Goal: Entertainment & Leisure: Consume media (video, audio)

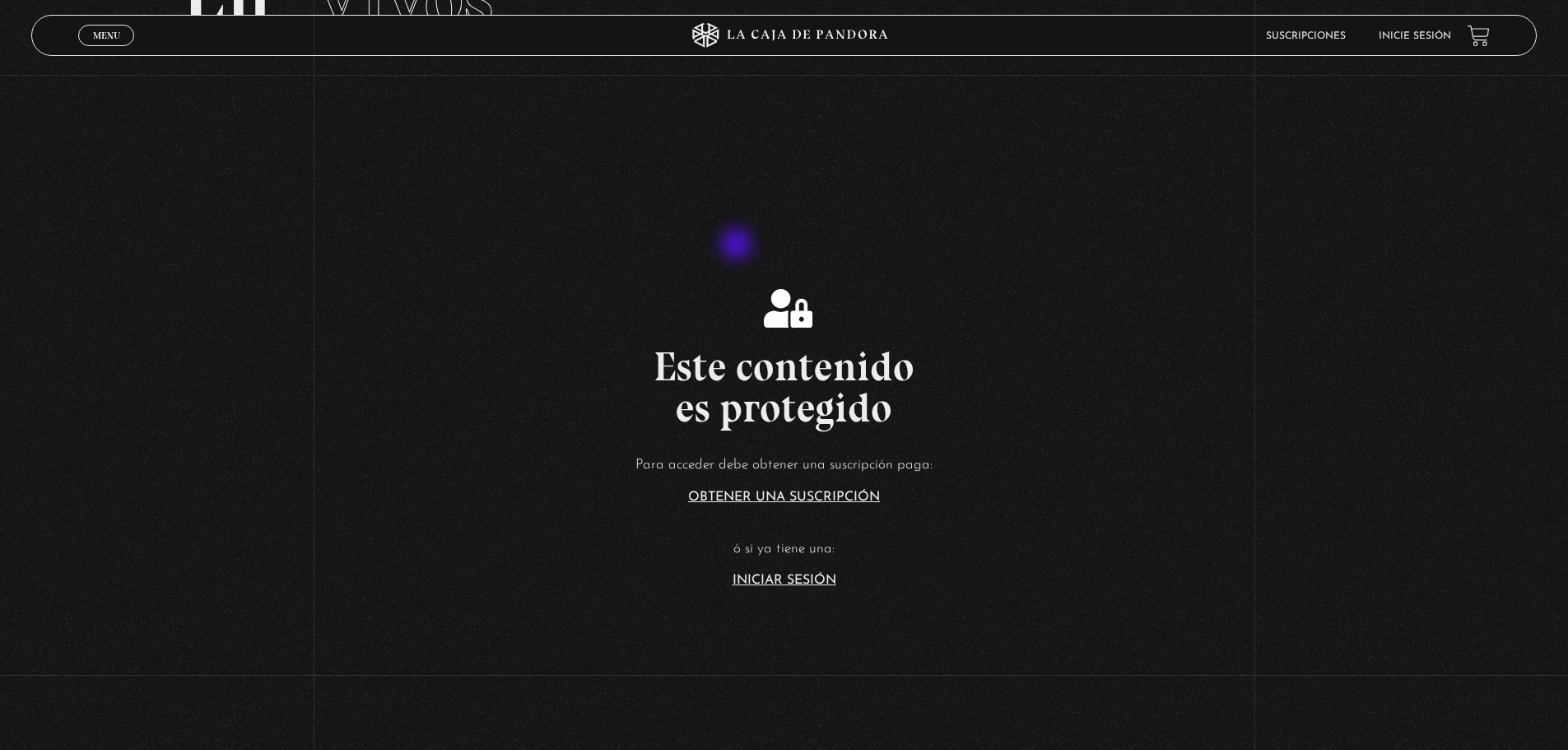
scroll to position [165, 0]
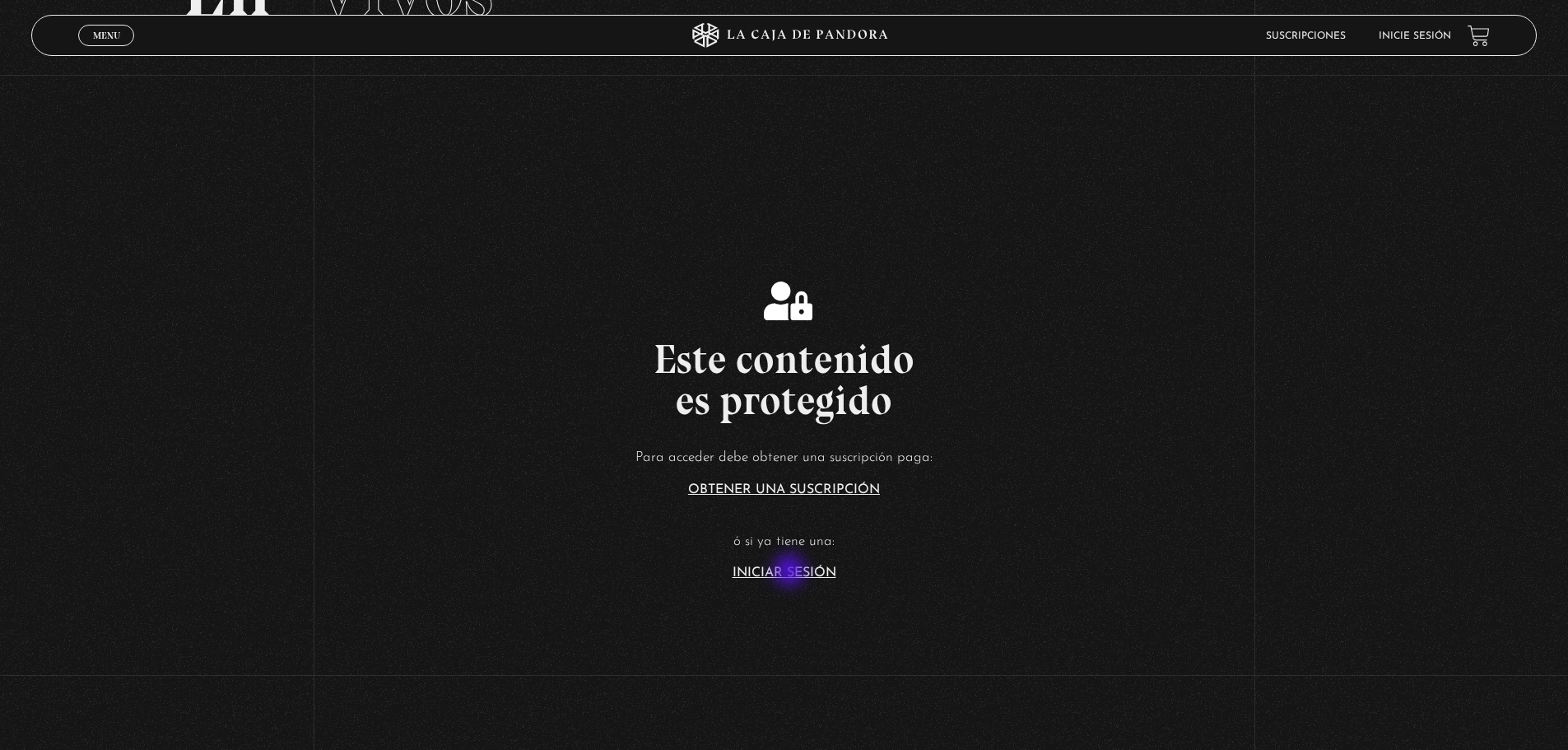
click at [791, 572] on link "Iniciar Sesión" at bounding box center [784, 573] width 104 height 13
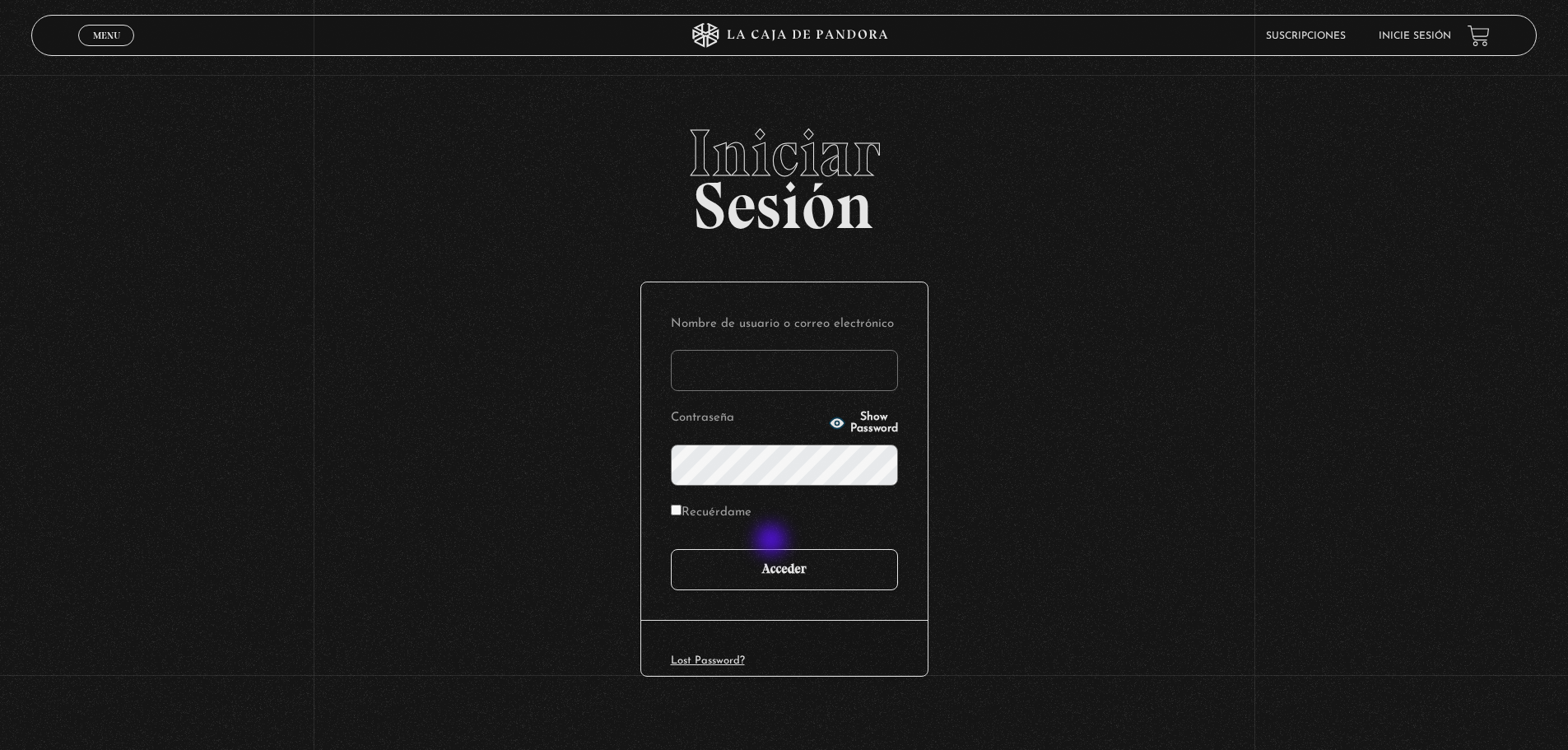
type input "[EMAIL_ADDRESS][DOMAIN_NAME]"
click at [766, 588] on input "Acceder" at bounding box center [784, 569] width 227 height 41
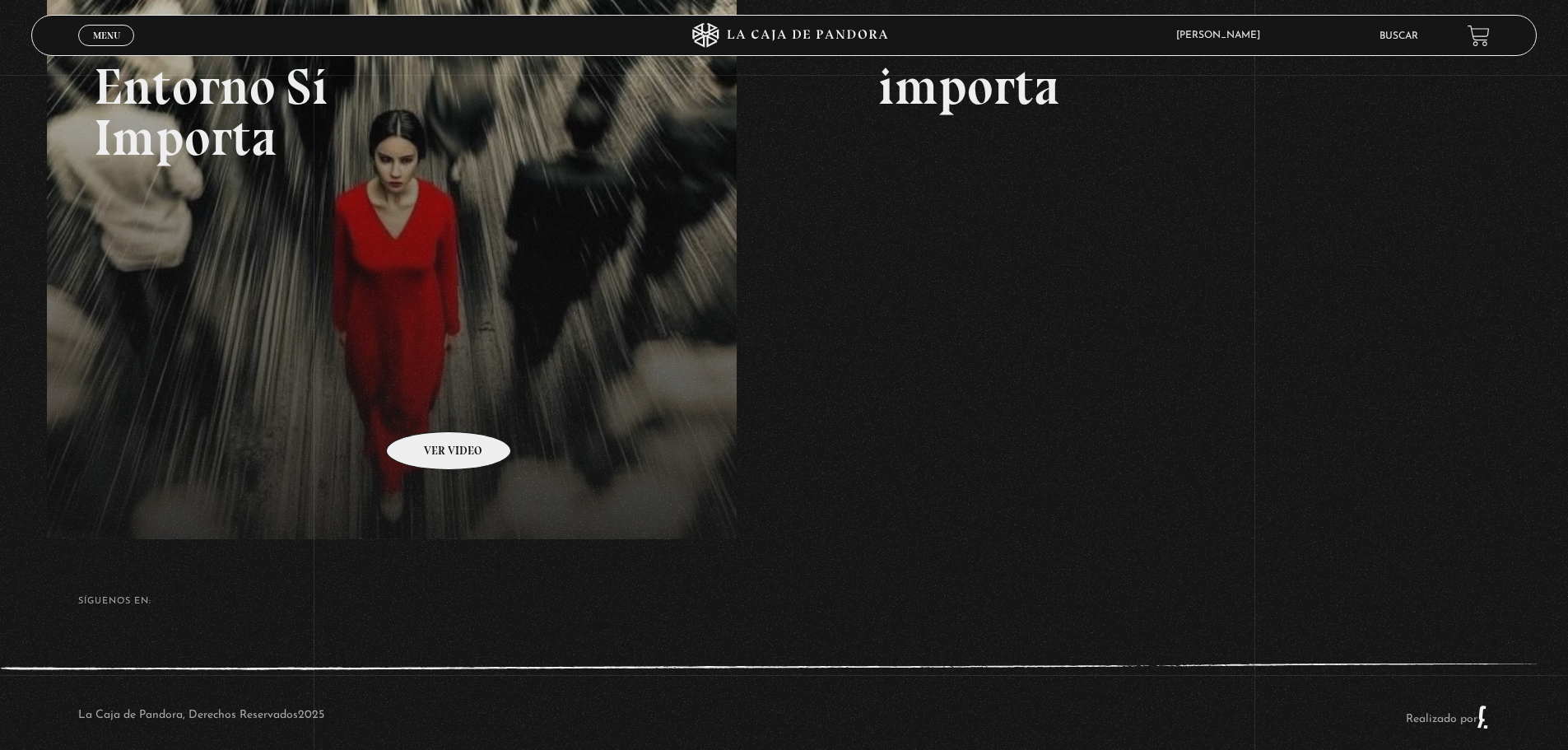
scroll to position [356, 0]
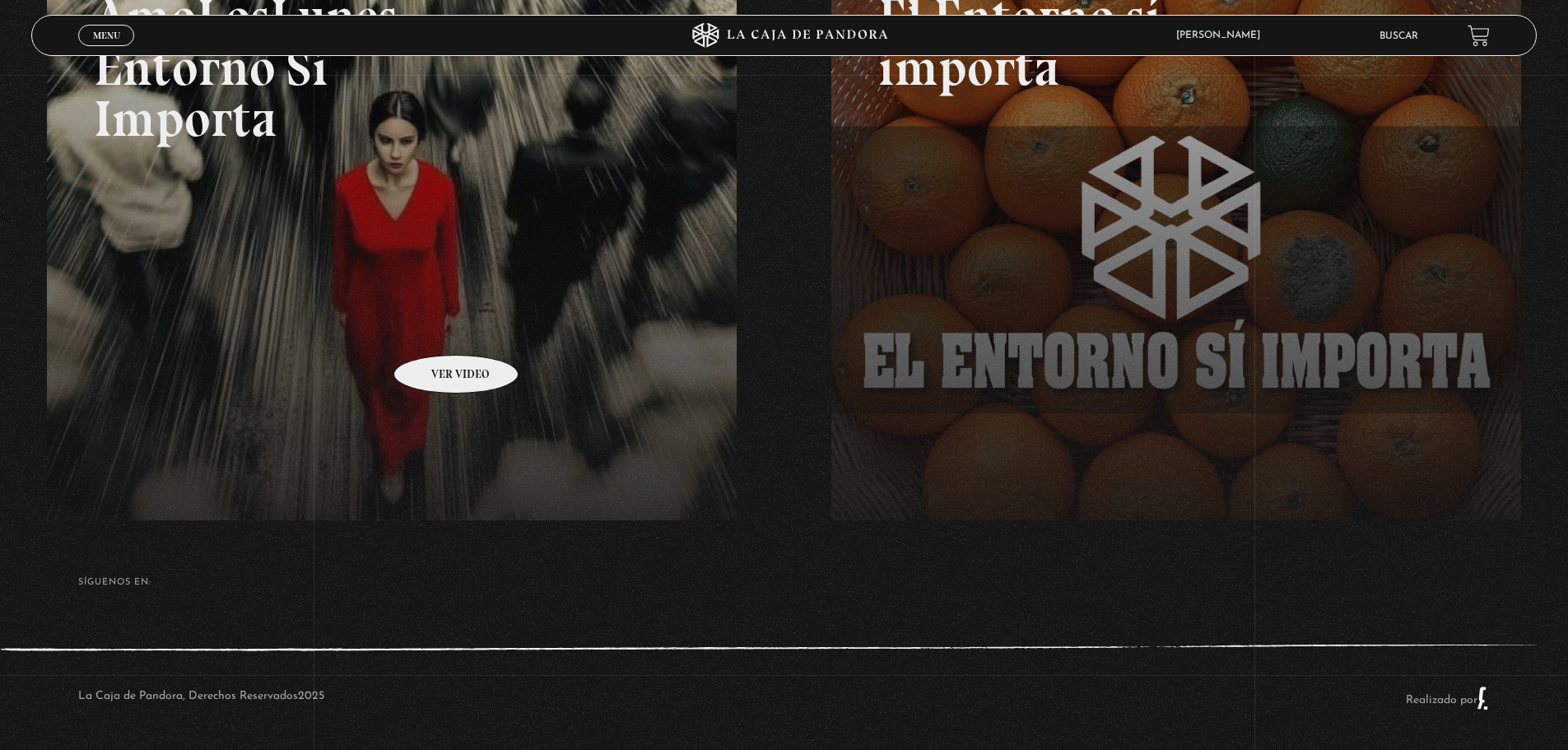
click at [435, 329] on link at bounding box center [830, 295] width 1568 height 750
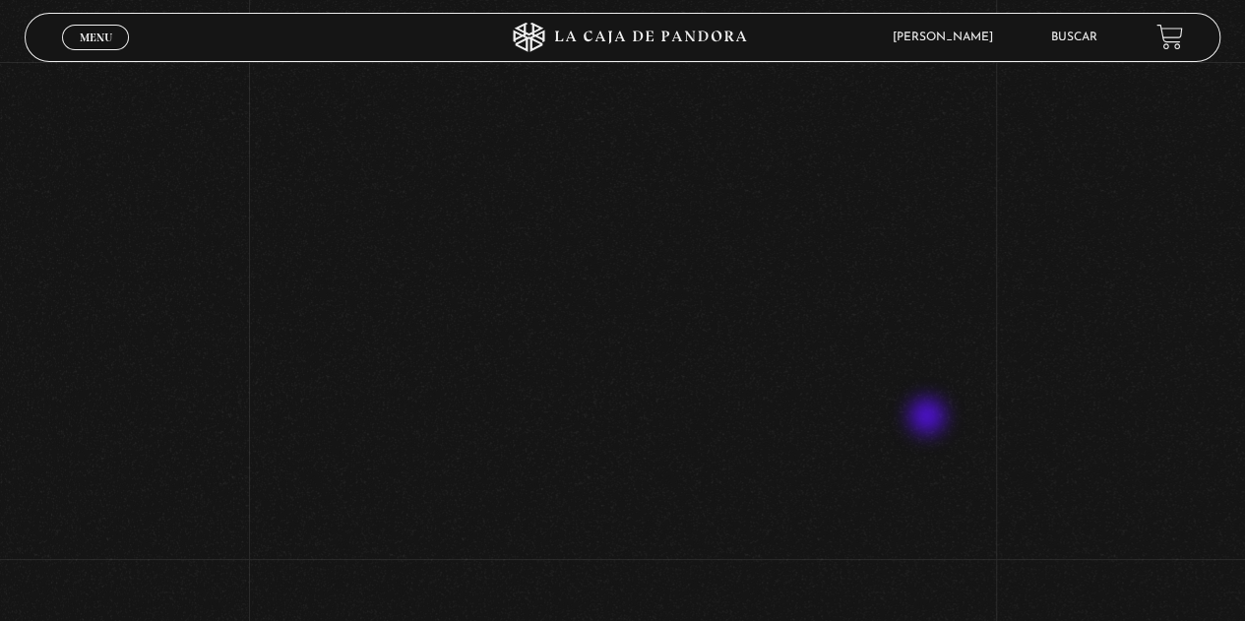
scroll to position [619, 0]
click at [1009, 357] on div "Volver Setiembre 16 3:15pm CRC AmoLosLunes Entorno Sí Importa" at bounding box center [622, 165] width 1245 height 1279
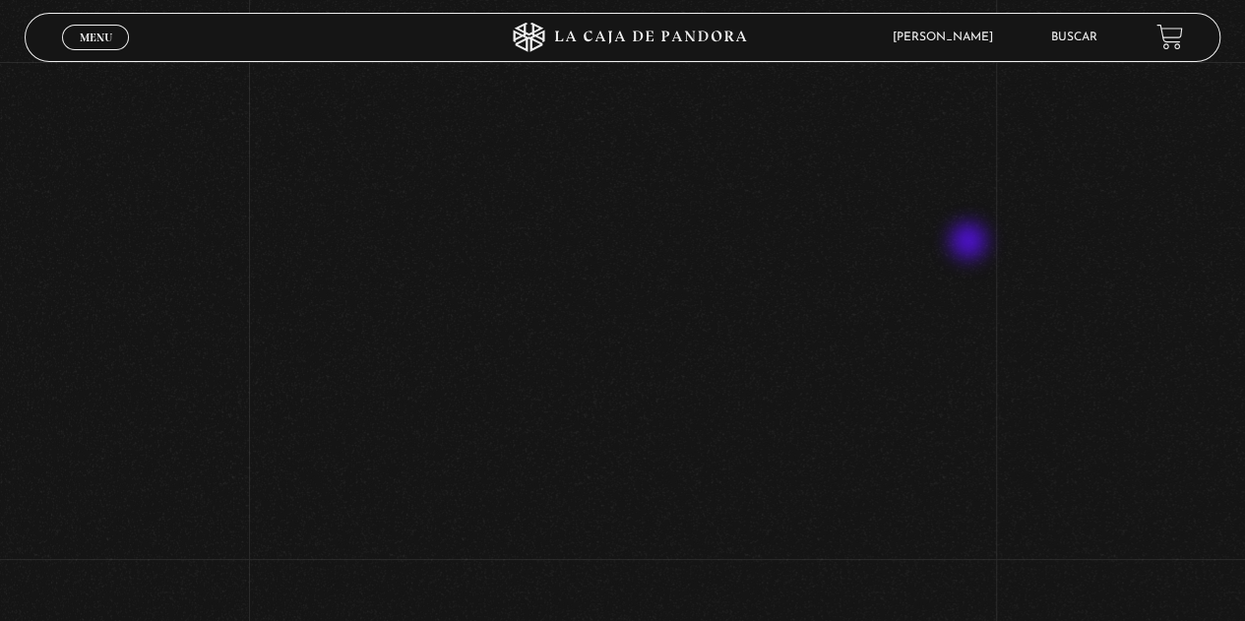
click at [971, 243] on div "Volver Setiembre 16 3:15pm CRC AmoLosLunes Entorno Sí Importa" at bounding box center [622, 100] width 1245 height 1279
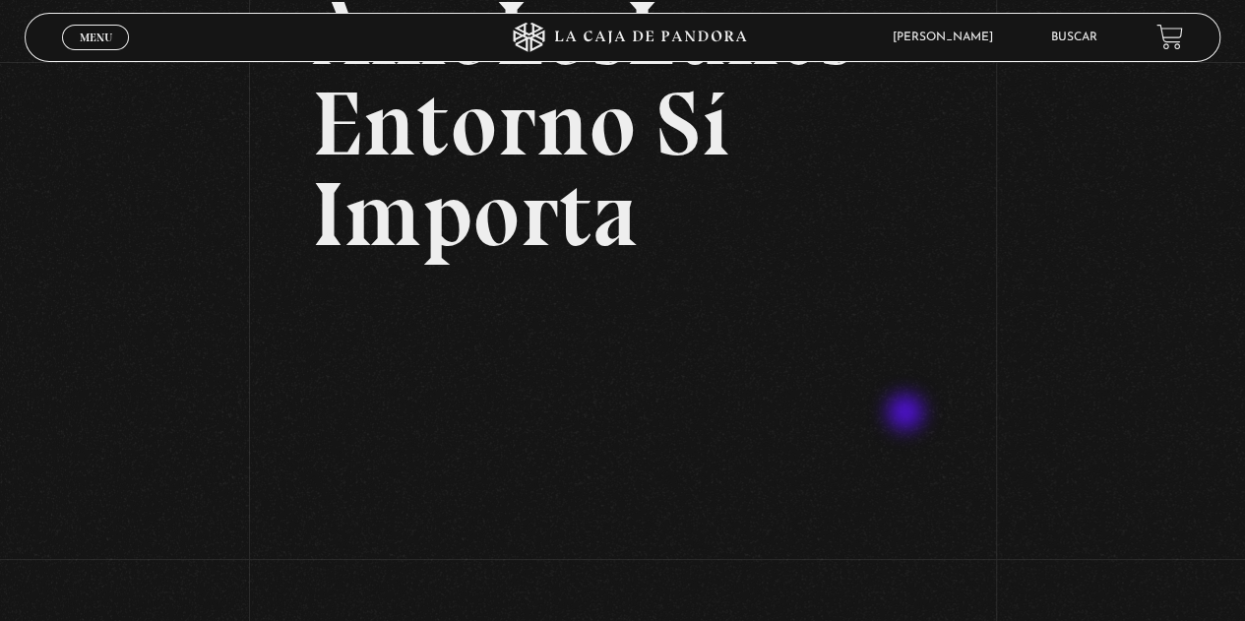
scroll to position [77, 0]
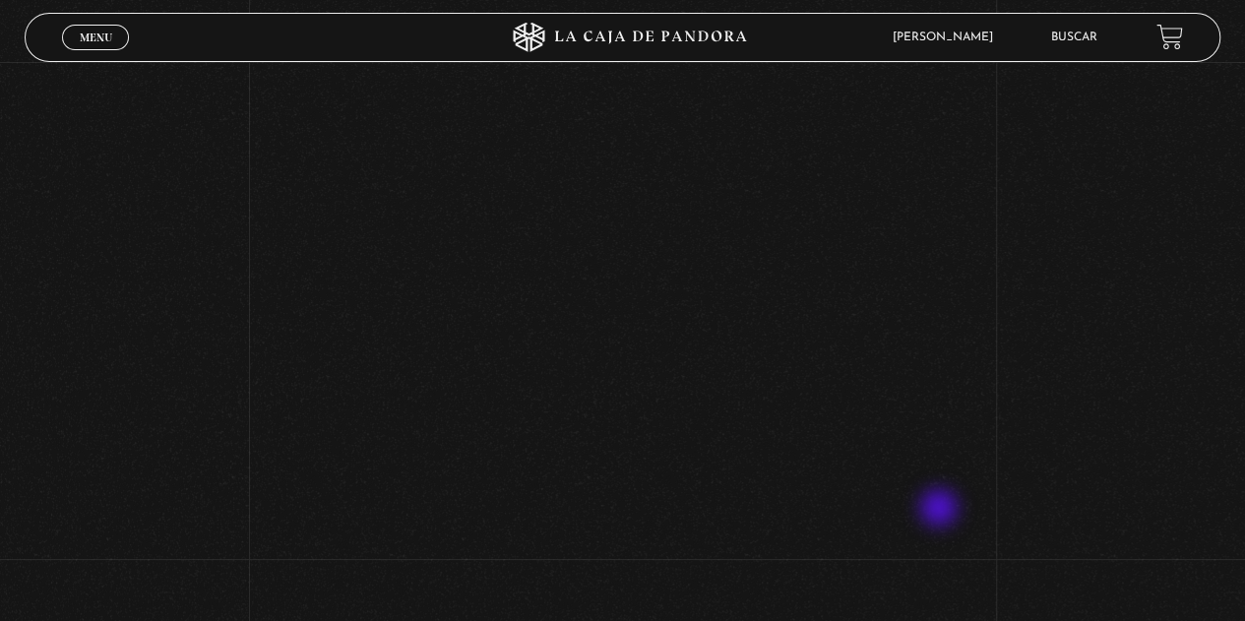
scroll to position [700, 0]
